Goal: Information Seeking & Learning: Understand process/instructions

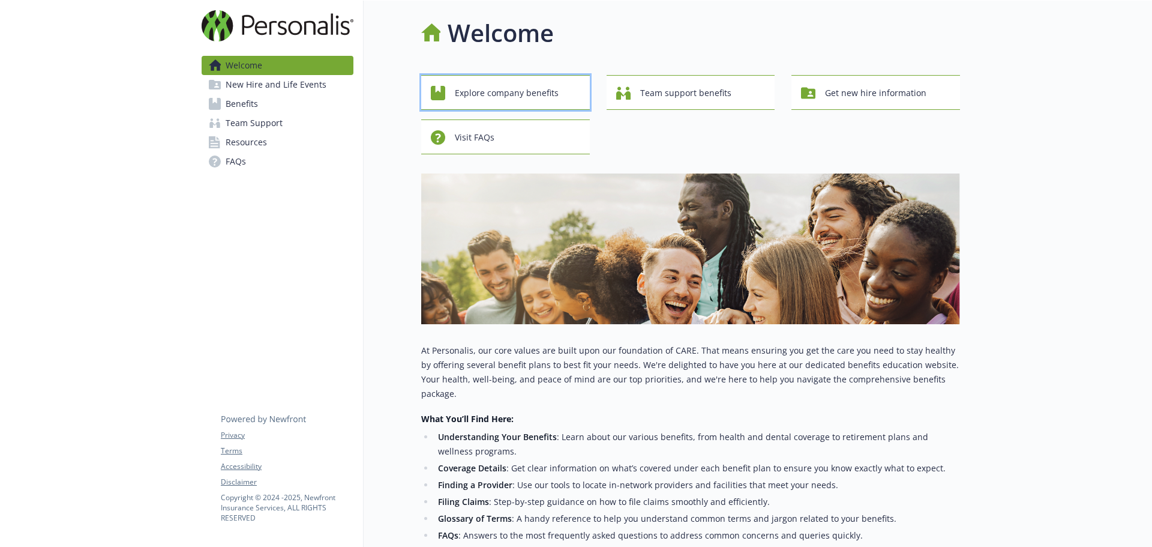
click at [511, 96] on span "Explore company benefits" at bounding box center [507, 93] width 104 height 23
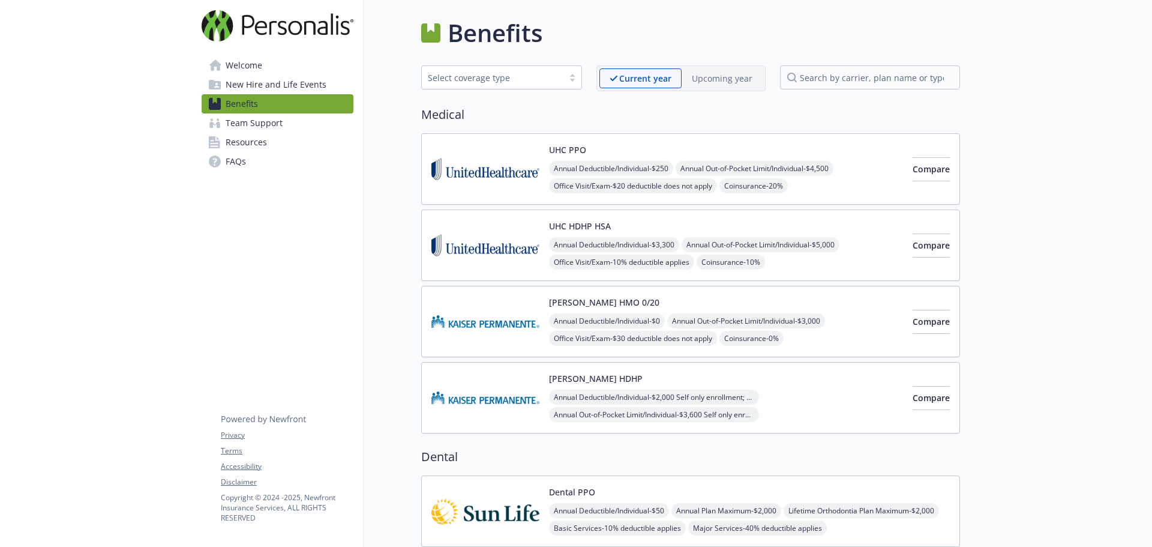
click at [306, 83] on span "New Hire and Life Events" at bounding box center [276, 84] width 101 height 19
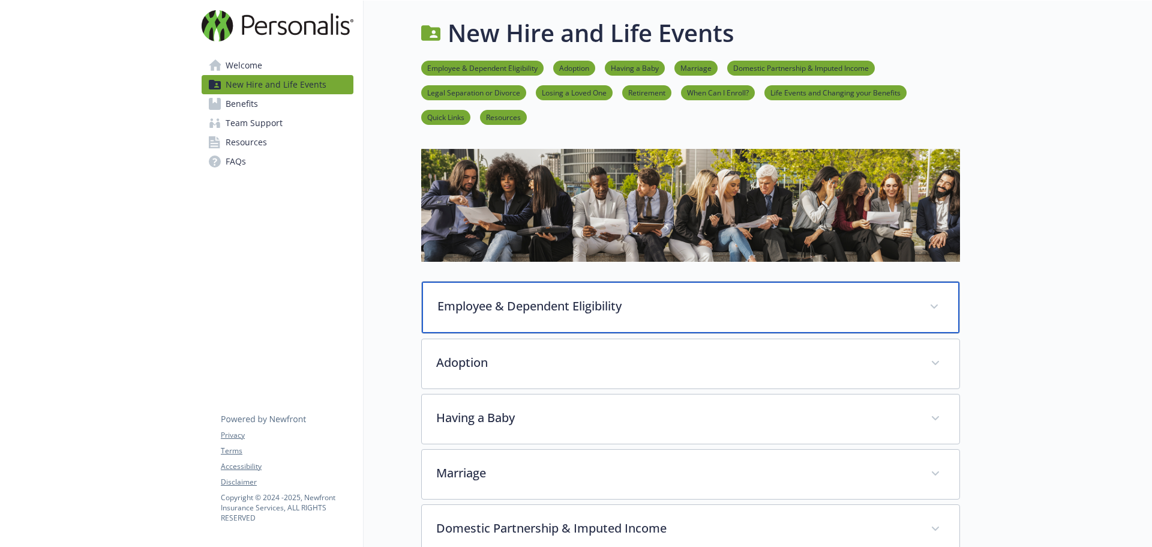
click at [943, 306] on span at bounding box center [934, 306] width 19 height 19
